Goal: Task Accomplishment & Management: Manage account settings

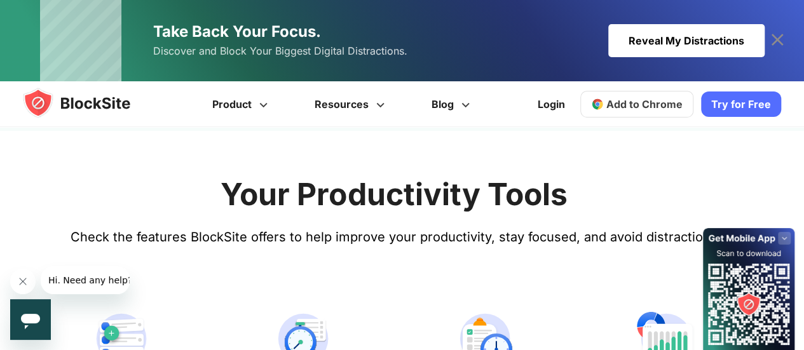
scroll to position [911, 0]
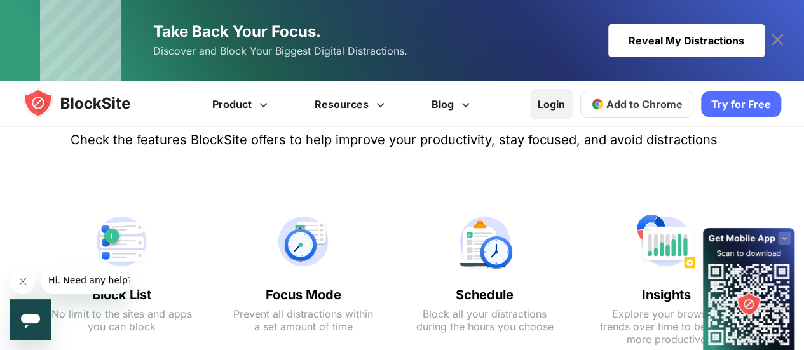
click at [557, 110] on link "Login" at bounding box center [551, 104] width 43 height 31
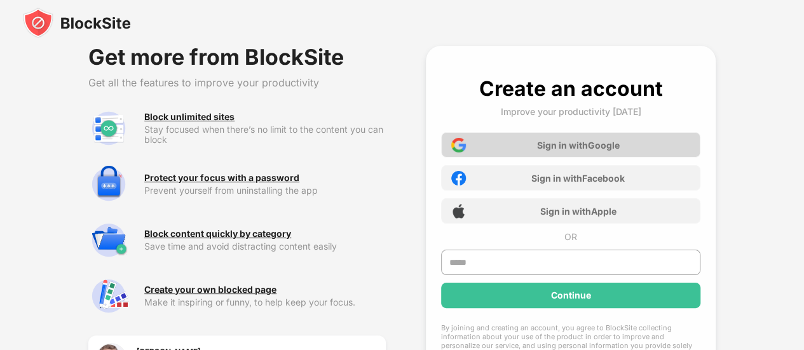
click at [566, 149] on div "Sign in with Google" at bounding box center [578, 145] width 83 height 11
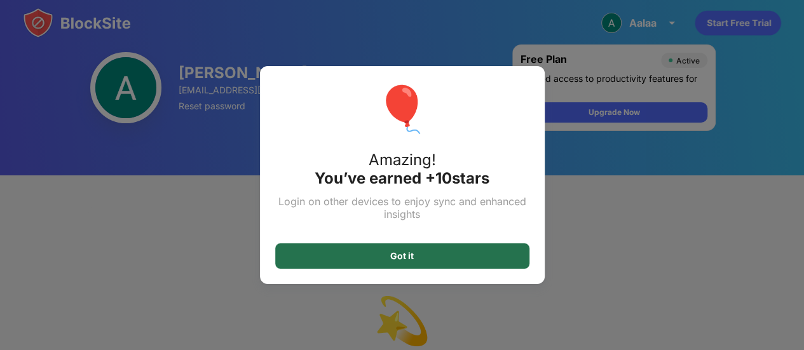
click at [411, 254] on div "Got it" at bounding box center [402, 256] width 24 height 10
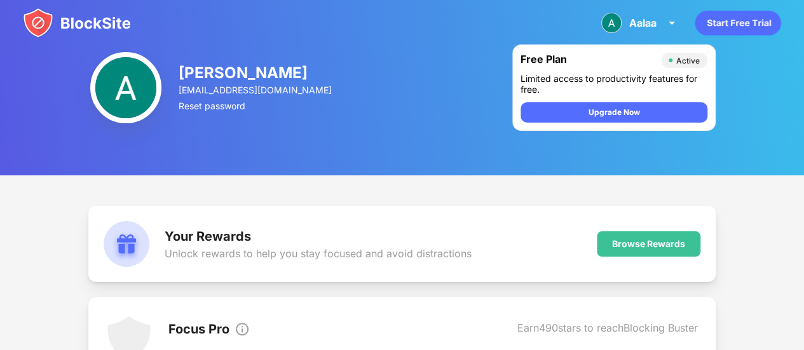
click at [740, 22] on icon "Start Free Trial" at bounding box center [741, 23] width 4 height 5
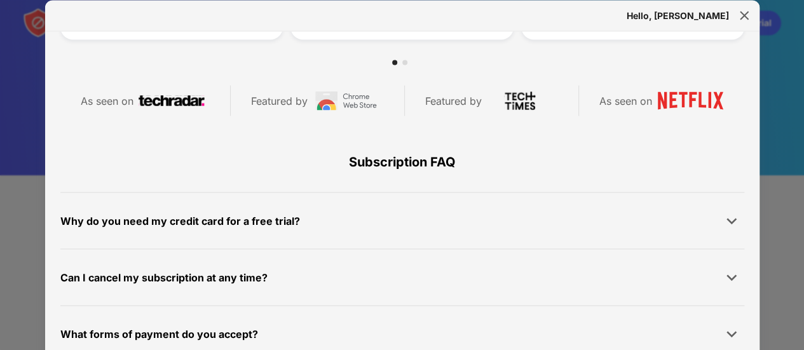
scroll to position [604, 0]
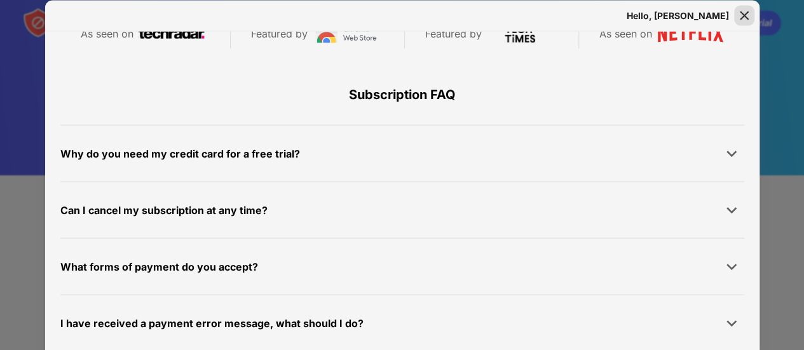
click at [741, 17] on img at bounding box center [744, 15] width 13 height 13
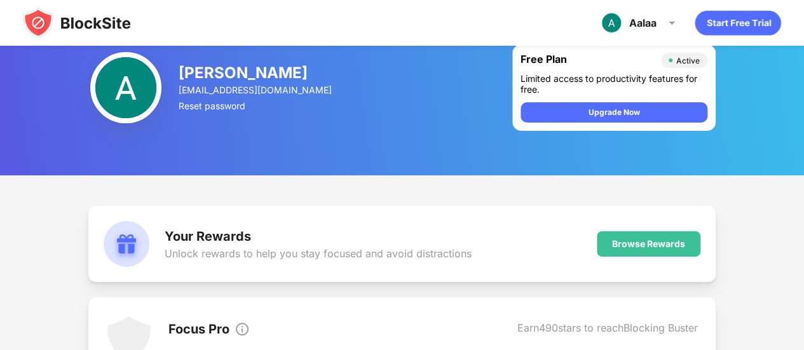
scroll to position [22, 0]
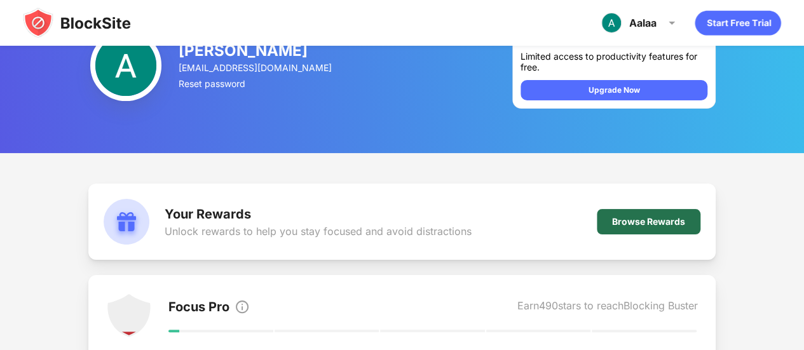
click at [645, 221] on div "Browse Rewards" at bounding box center [648, 222] width 73 height 10
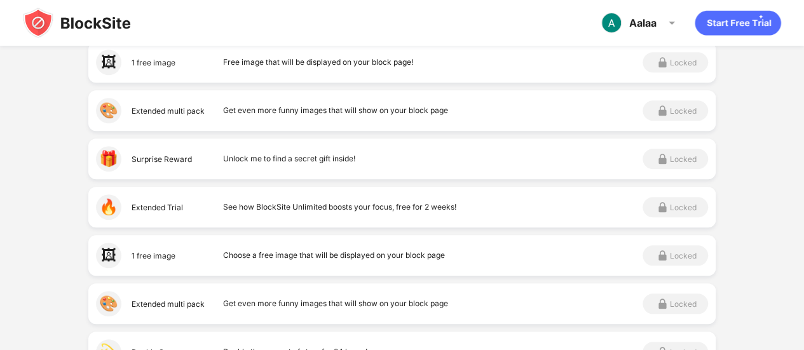
scroll to position [741, 0]
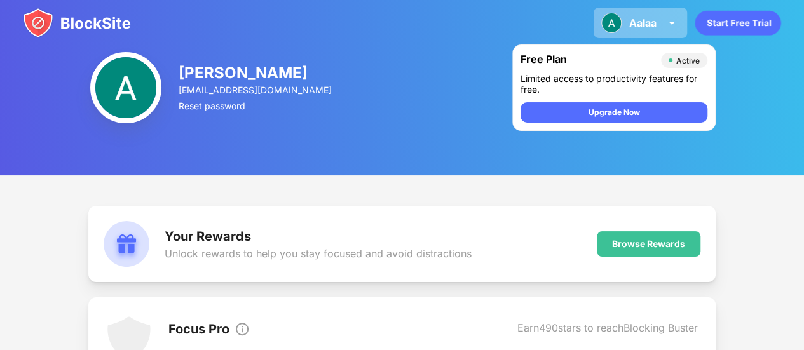
click at [670, 28] on img at bounding box center [671, 22] width 15 height 15
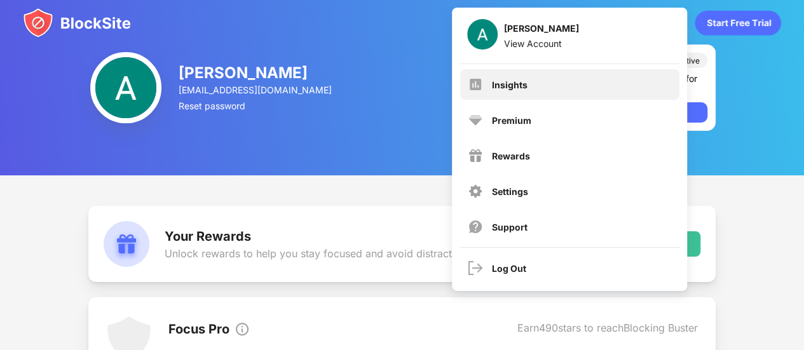
click at [529, 80] on div "Insights" at bounding box center [569, 84] width 219 height 31
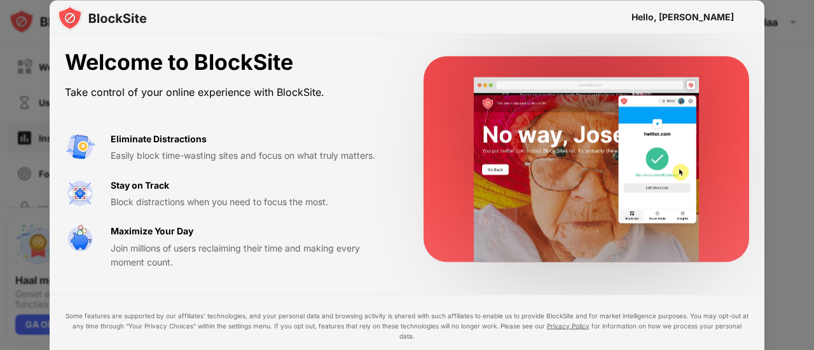
click at [232, 327] on div "Some features are supported by our affiliates’ technologies, and your personal …" at bounding box center [407, 325] width 684 height 31
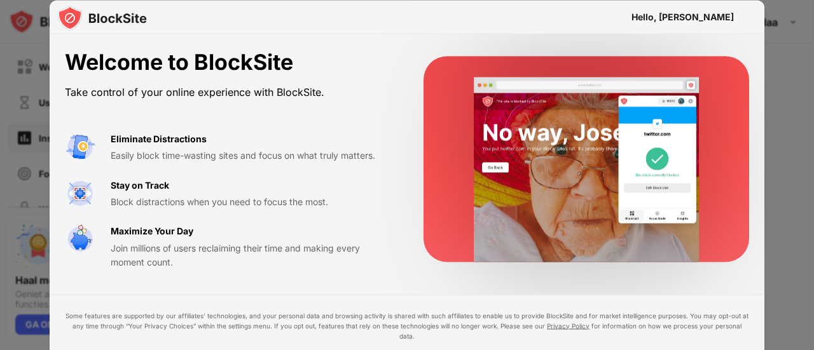
click at [30, 165] on div at bounding box center [407, 175] width 814 height 350
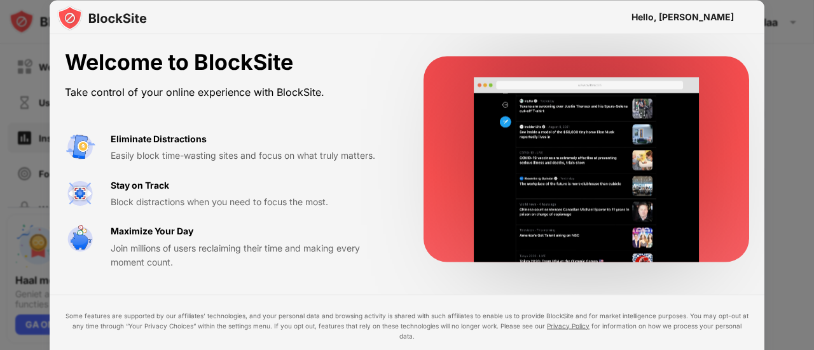
click at [30, 165] on div at bounding box center [407, 175] width 814 height 350
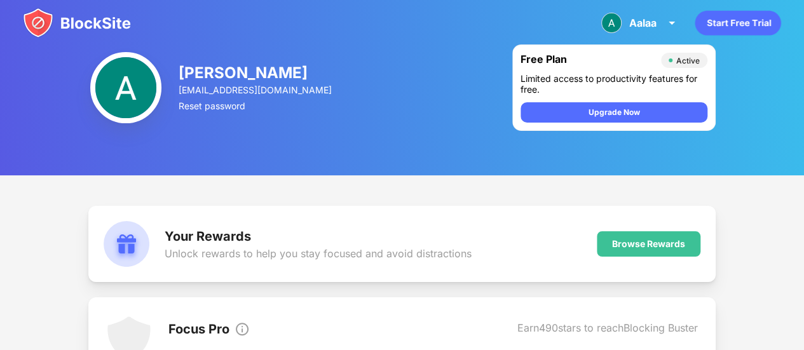
click at [678, 59] on div "Active" at bounding box center [688, 61] width 24 height 10
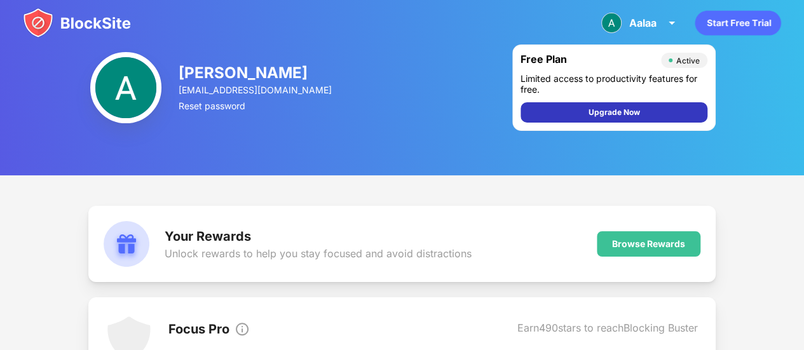
click at [650, 114] on div "Upgrade Now" at bounding box center [614, 112] width 187 height 20
